Goal: Obtain resource: Obtain resource

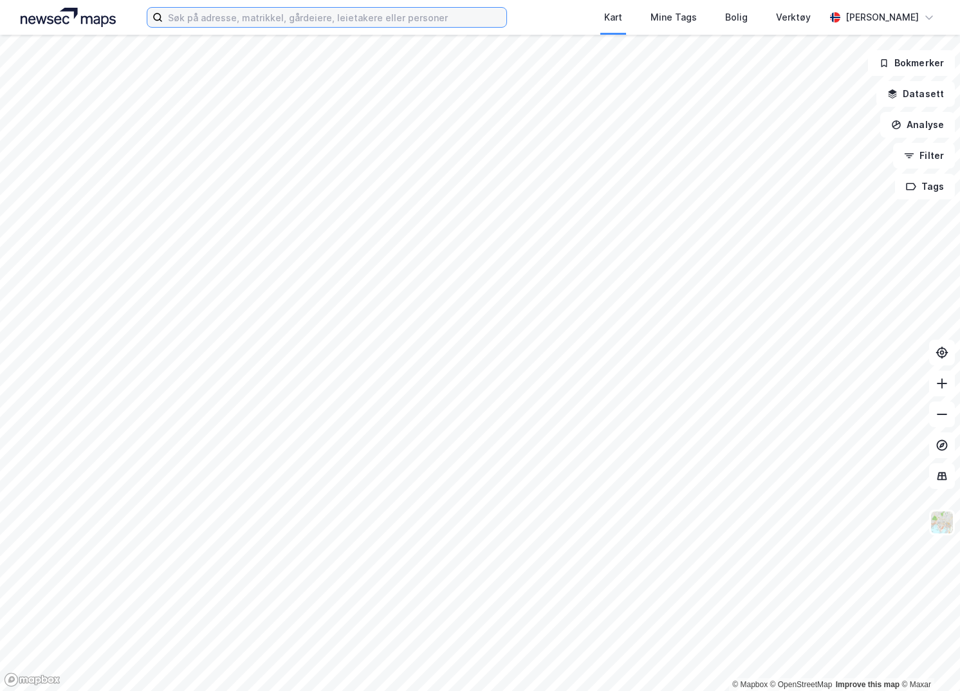
click at [429, 17] on input at bounding box center [335, 17] width 344 height 19
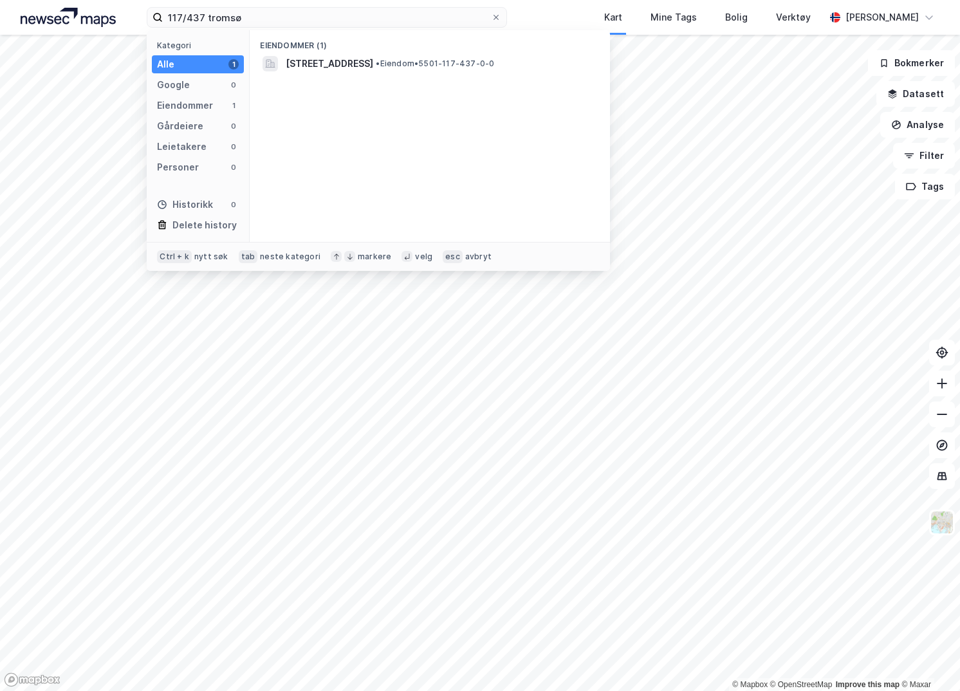
click at [373, 70] on span "[STREET_ADDRESS]" at bounding box center [330, 63] width 88 height 15
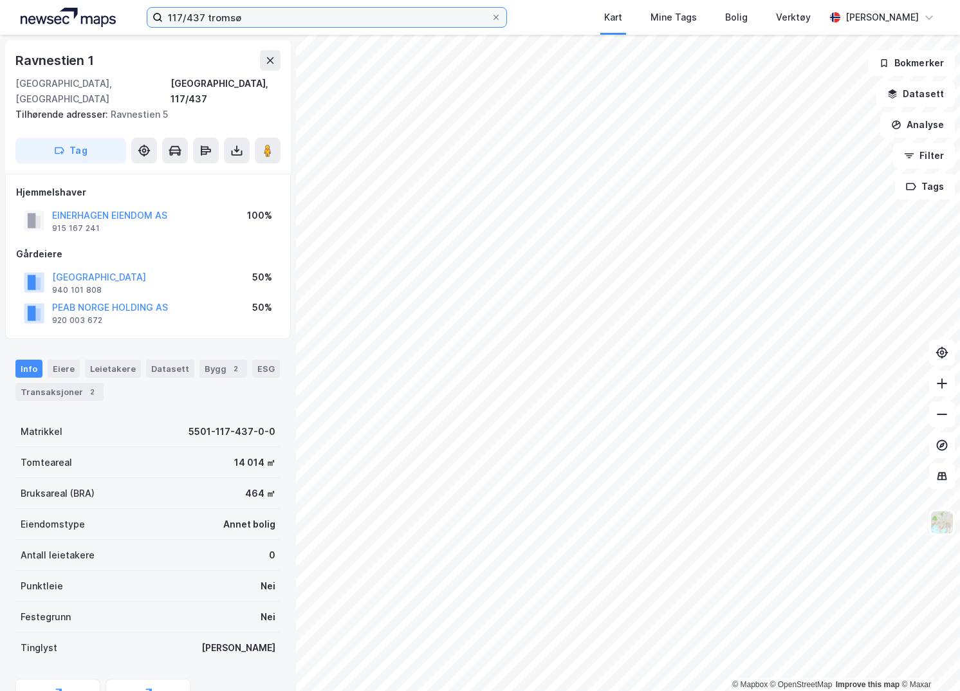
click at [336, 17] on input "117/437 tromsø" at bounding box center [327, 17] width 328 height 19
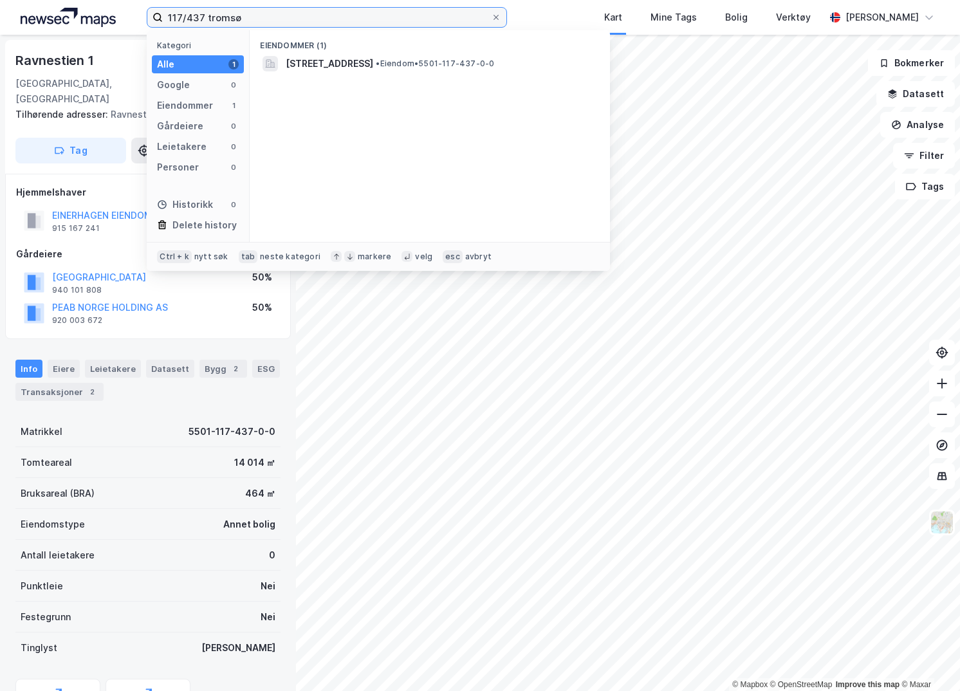
click at [336, 17] on input "117/437 tromsø" at bounding box center [327, 17] width 328 height 19
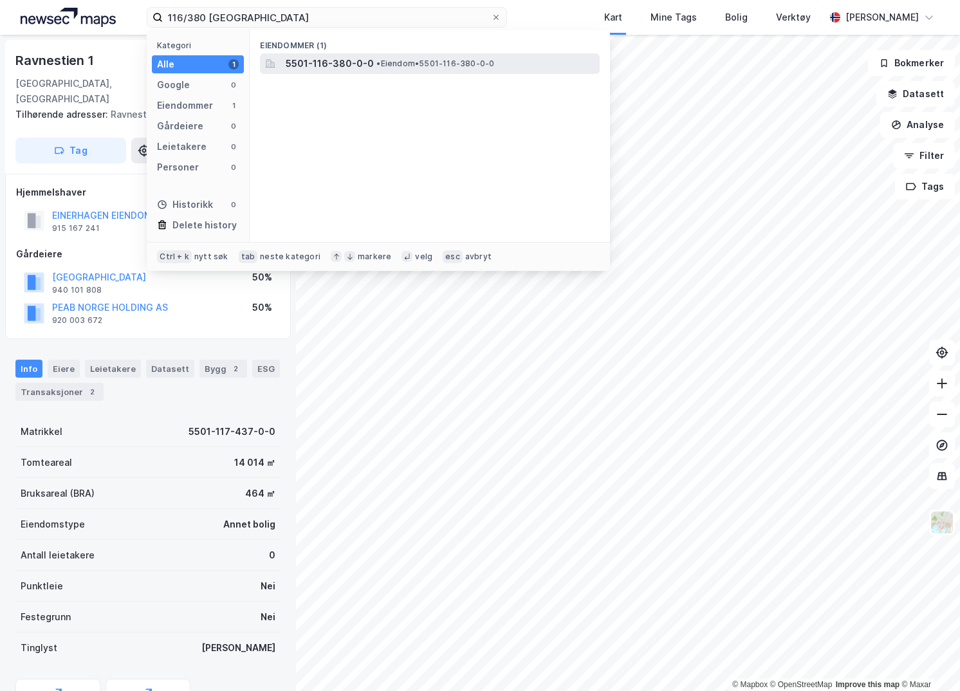
click at [345, 57] on span "5501-116-380-0-0" at bounding box center [330, 63] width 88 height 15
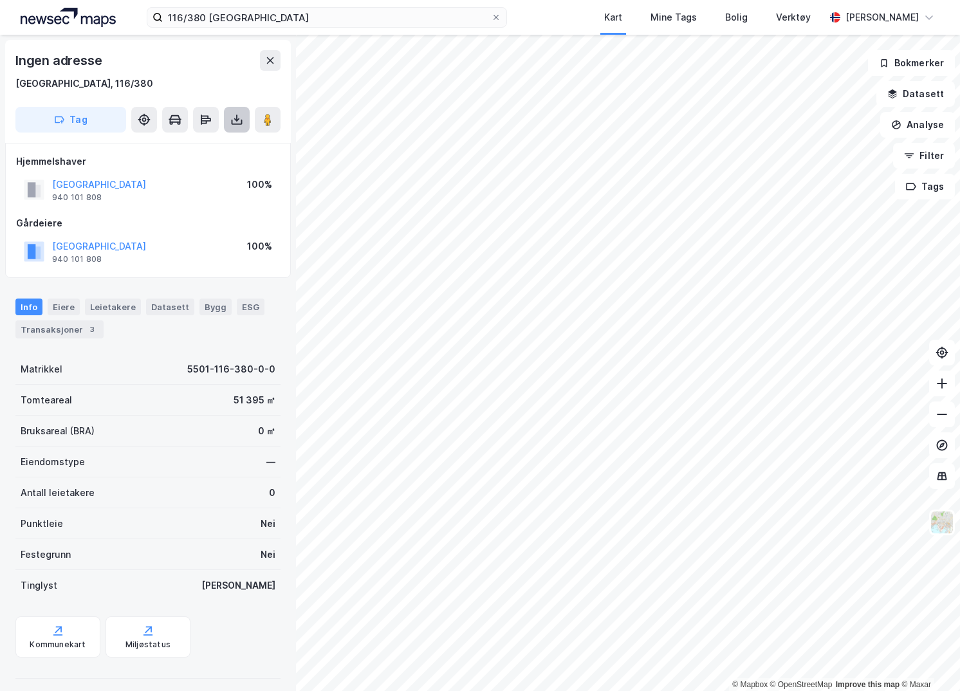
click at [232, 115] on icon at bounding box center [236, 119] width 13 height 13
click at [230, 149] on div "Last ned grunnbok" at bounding box center [181, 145] width 137 height 21
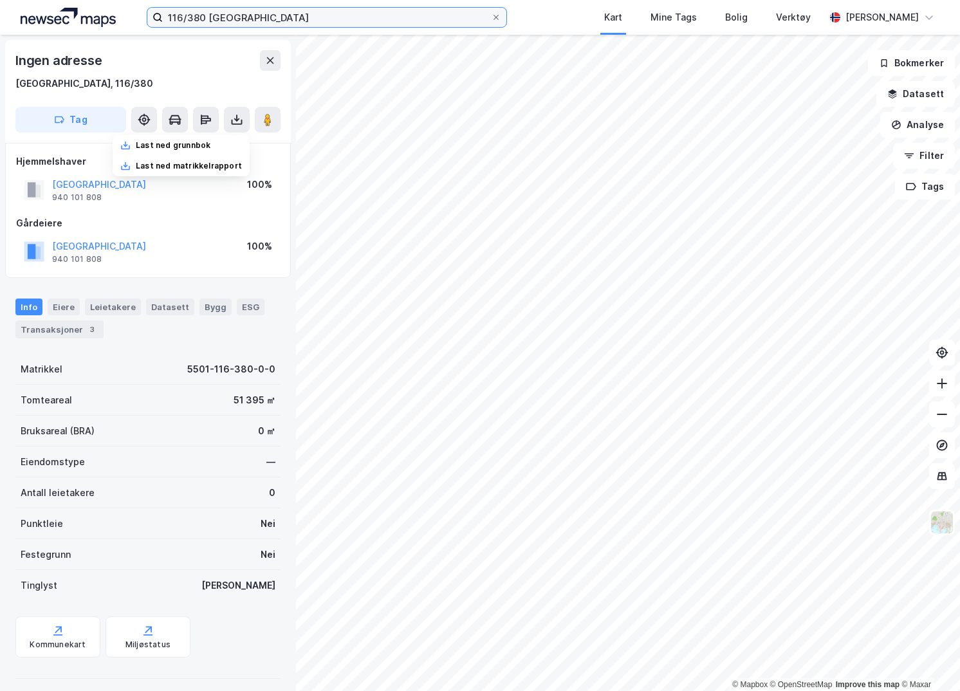
click at [205, 19] on input "116/380 [GEOGRAPHIC_DATA]" at bounding box center [327, 17] width 328 height 19
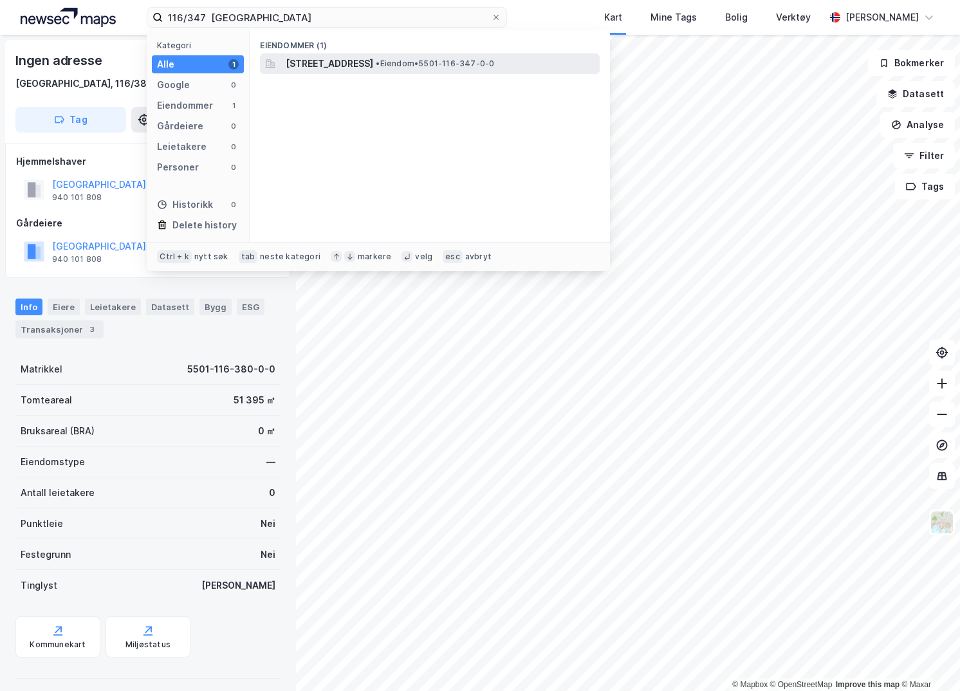
click at [308, 59] on span "[STREET_ADDRESS]" at bounding box center [330, 63] width 88 height 15
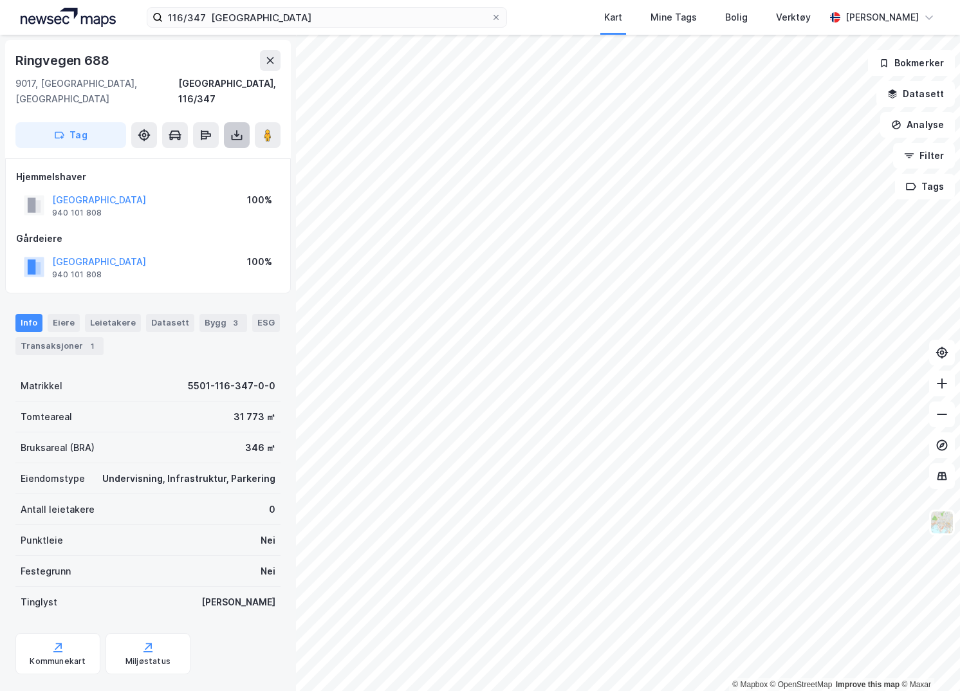
click at [227, 122] on button at bounding box center [237, 135] width 26 height 26
click at [210, 156] on div "Last ned grunnbok" at bounding box center [173, 161] width 75 height 10
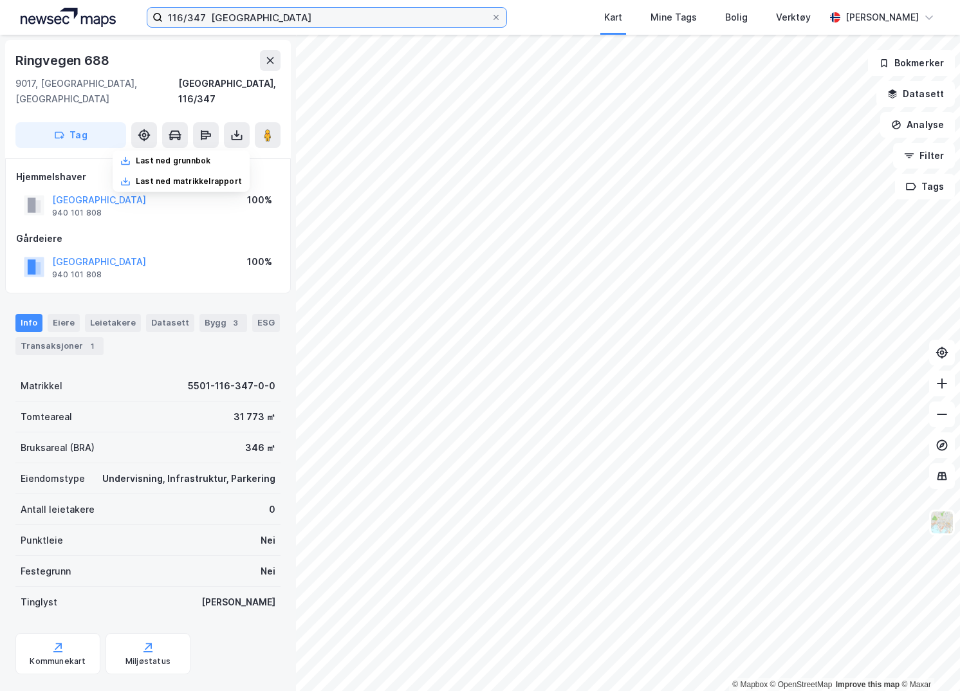
click at [369, 26] on input "116/347 [GEOGRAPHIC_DATA]" at bounding box center [327, 17] width 328 height 19
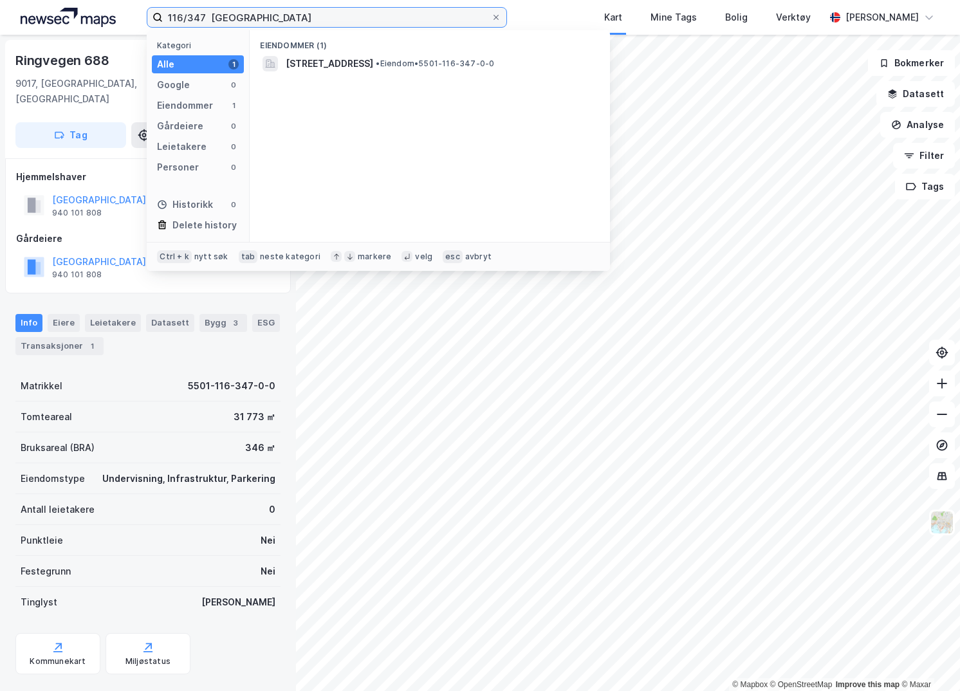
click at [368, 24] on input "116/347 [GEOGRAPHIC_DATA]" at bounding box center [327, 17] width 328 height 19
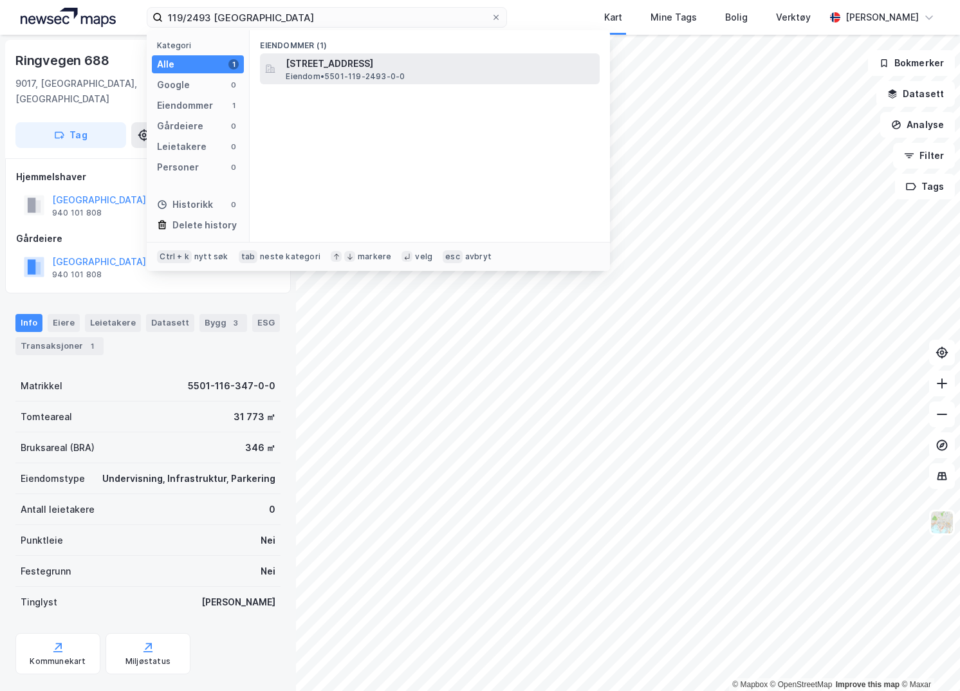
click at [360, 59] on span "[STREET_ADDRESS]" at bounding box center [440, 63] width 309 height 15
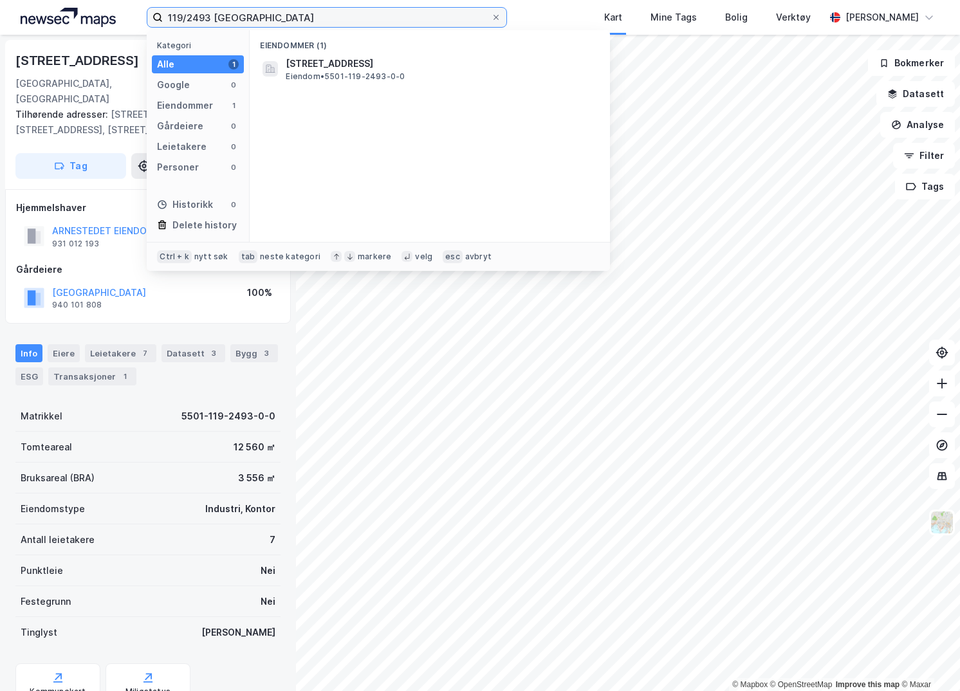
drag, startPoint x: 248, startPoint y: 19, endPoint x: 148, endPoint y: 23, distance: 100.5
click at [148, 23] on label "119/2493 [GEOGRAPHIC_DATA]" at bounding box center [327, 17] width 360 height 21
type input "71/756 [GEOGRAPHIC_DATA]"
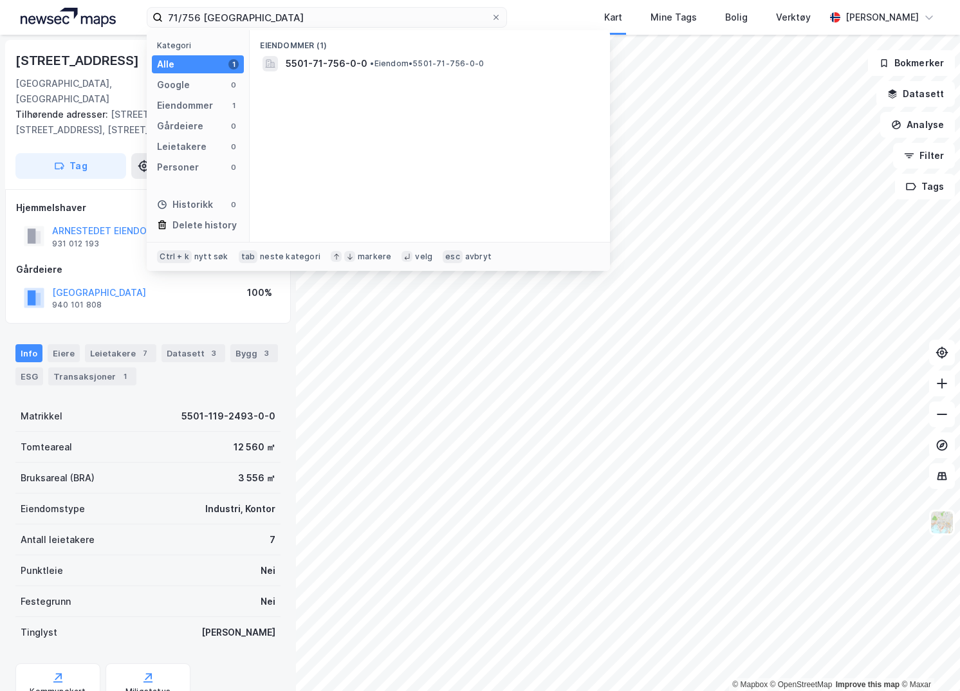
click at [400, 74] on div "Eiendommer (1) 5501-71-756-0-0 • Eiendom • 5501-71-756-0-0" at bounding box center [430, 136] width 360 height 212
click at [401, 61] on span "• Eiendom • 5501-71-756-0-0" at bounding box center [427, 64] width 114 height 10
